Goal: Transaction & Acquisition: Purchase product/service

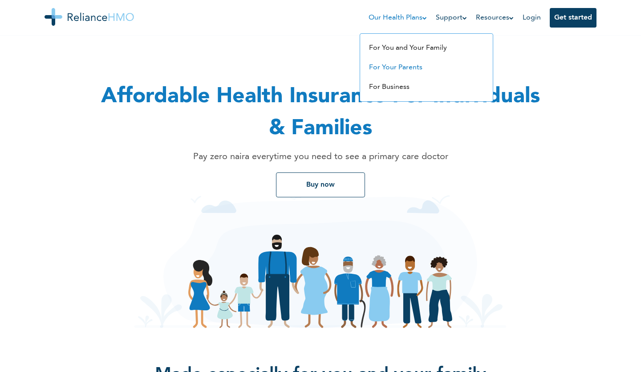
click at [390, 66] on link "For Your Parents" at bounding box center [395, 67] width 53 height 7
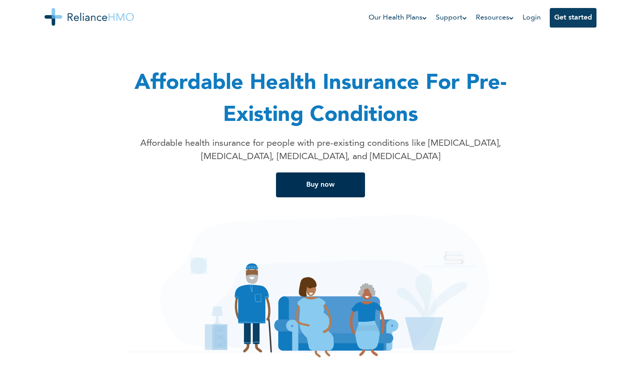
scroll to position [24, 0]
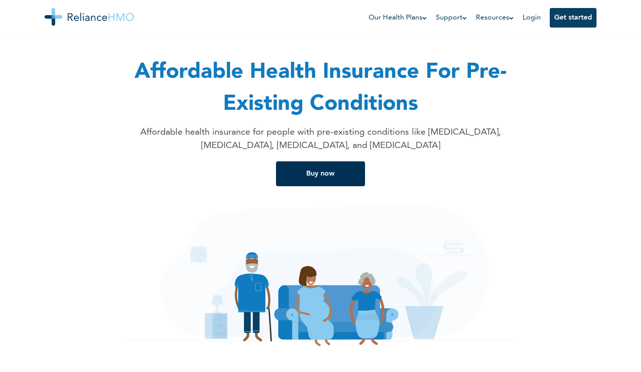
click at [338, 175] on button "Buy now" at bounding box center [320, 174] width 89 height 25
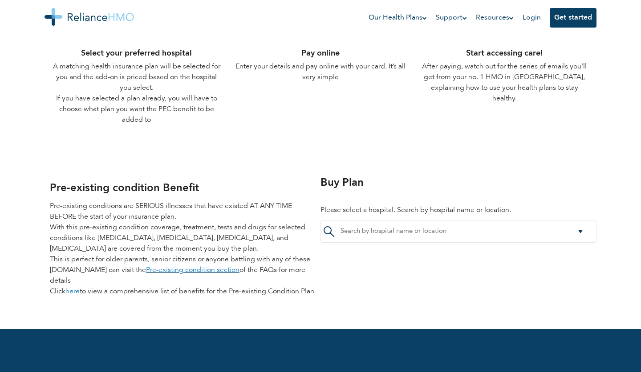
scroll to position [1046, 0]
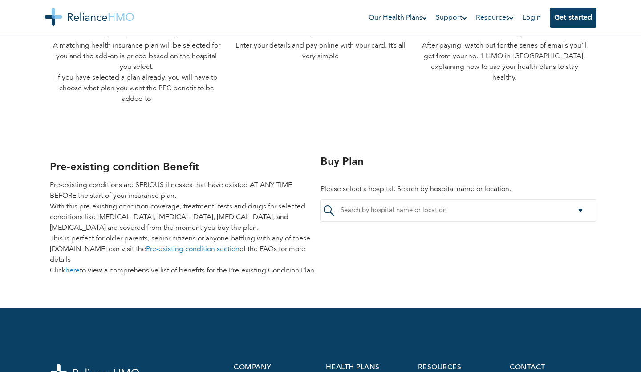
click at [68, 267] on link "here" at bounding box center [72, 270] width 14 height 7
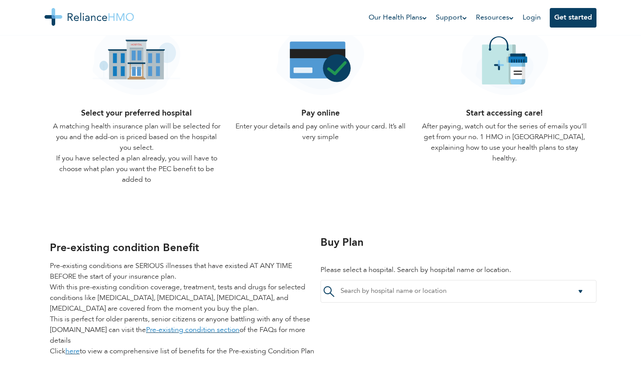
scroll to position [1034, 0]
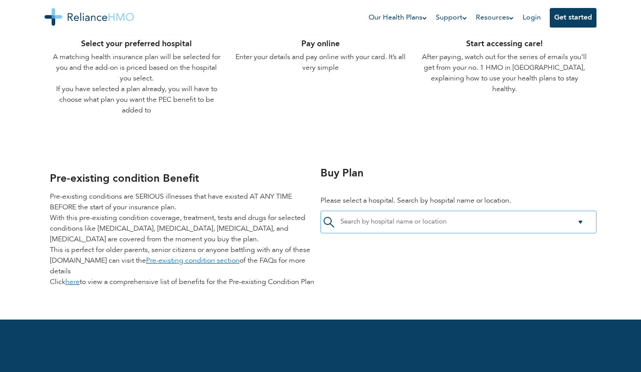
click at [577, 214] on div at bounding box center [458, 222] width 276 height 23
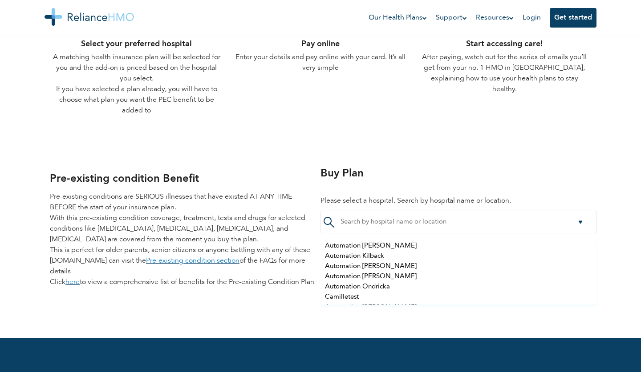
scroll to position [687, 0]
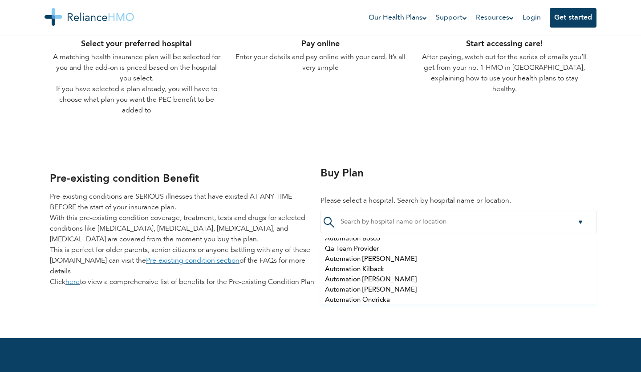
scroll to position [24, 0]
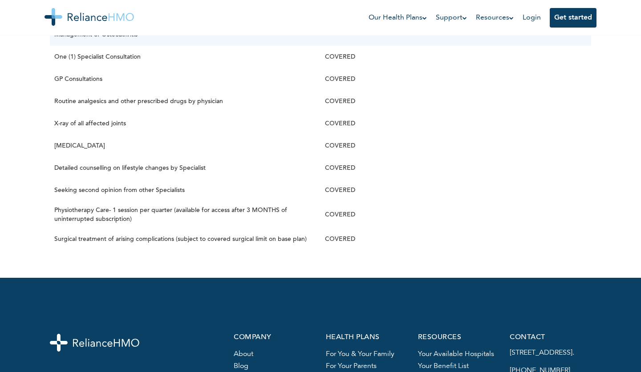
scroll to position [1087, 0]
